Goal: Check status: Check status

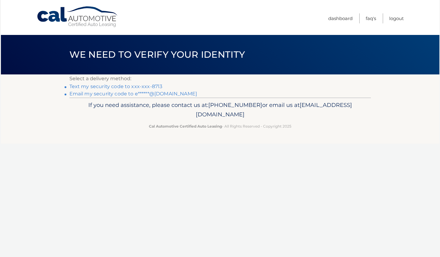
click at [139, 87] on link "Text my security code to xxx-xxx-8713" at bounding box center [115, 87] width 93 height 6
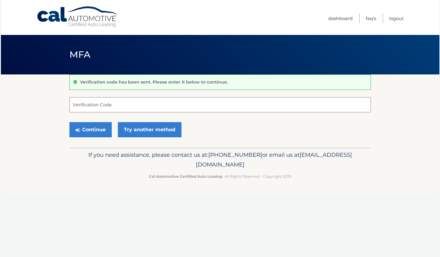
click at [127, 107] on input "Verification Code" at bounding box center [219, 104] width 301 height 15
type input "728595"
click at [96, 130] on button "Continue" at bounding box center [90, 129] width 42 height 15
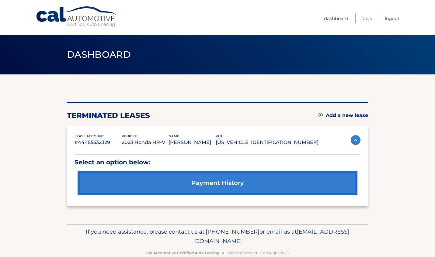
click at [218, 185] on link "payment history" at bounding box center [218, 183] width 280 height 25
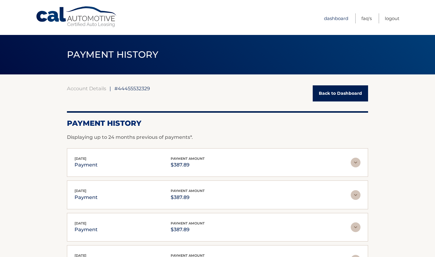
click at [331, 19] on link "Dashboard" at bounding box center [336, 18] width 24 height 10
